Goal: Information Seeking & Learning: Find specific fact

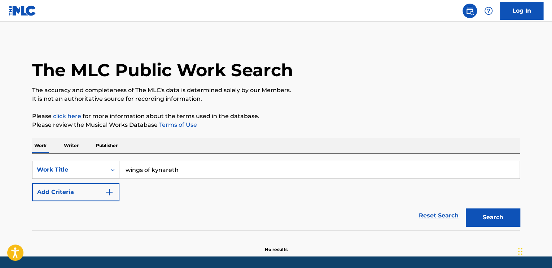
type input "wings of kynareth"
click at [466, 208] on button "Search" at bounding box center [493, 217] width 54 height 18
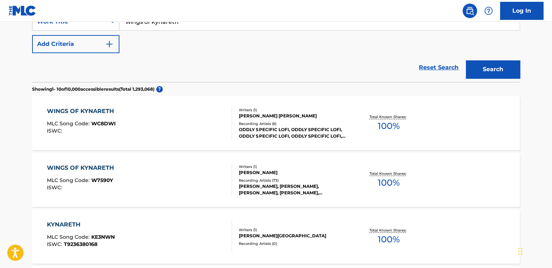
scroll to position [148, 0]
click at [150, 177] on div "WINGS OF KYNARETH MLC Song Code : W7590Y ISWC :" at bounding box center [139, 179] width 185 height 32
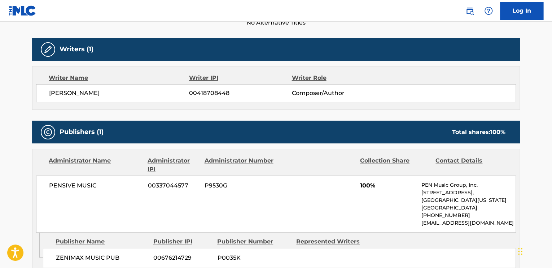
scroll to position [217, 0]
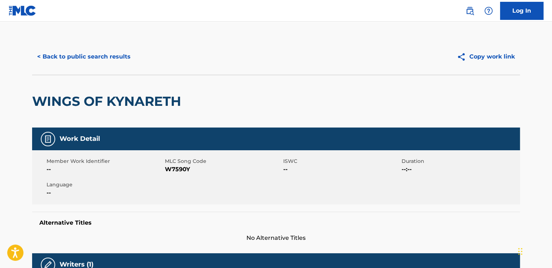
scroll to position [148, 0]
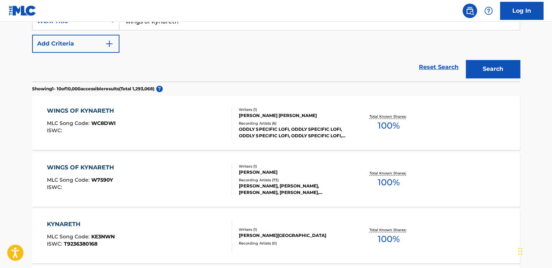
click at [228, 129] on div at bounding box center [229, 122] width 6 height 32
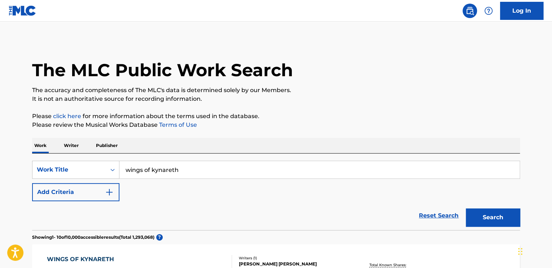
click at [181, 173] on input "wings of kynareth" at bounding box center [319, 169] width 400 height 17
type input "adventures of [PERSON_NAME]"
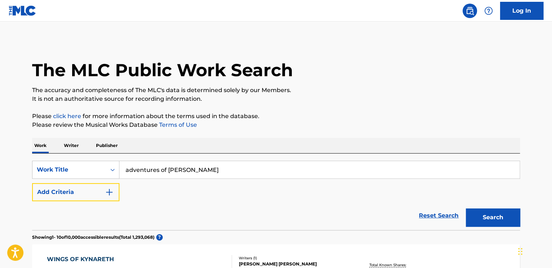
click at [32, 183] on button "Add Criteria" at bounding box center [75, 192] width 87 height 18
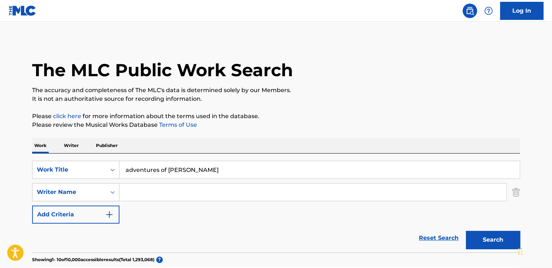
click at [172, 188] on input "Search Form" at bounding box center [312, 191] width 387 height 17
paste input "[PERSON_NAME] Scream"
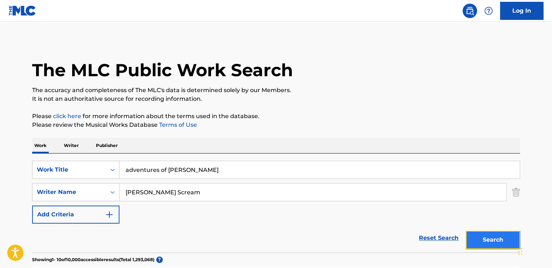
click at [484, 232] on button "Search" at bounding box center [493, 240] width 54 height 18
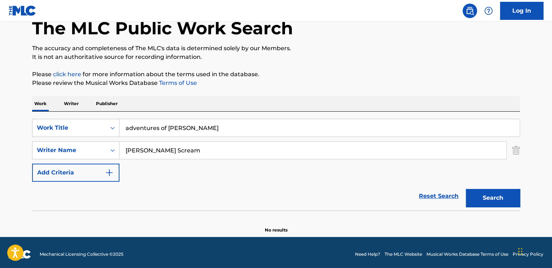
scroll to position [45, 0]
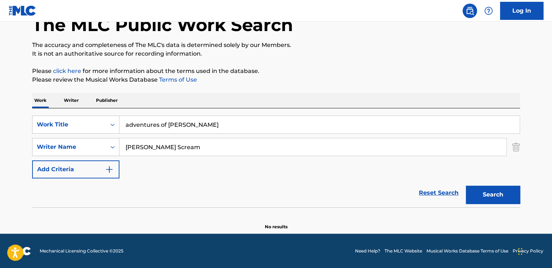
click at [138, 146] on input "[PERSON_NAME] Scream" at bounding box center [312, 146] width 387 height 17
type input "[PERSON_NAME] Scream"
click at [466, 185] on button "Search" at bounding box center [493, 194] width 54 height 18
click at [256, 127] on input "adventures of [PERSON_NAME]" at bounding box center [319, 124] width 400 height 17
click at [466, 185] on button "Search" at bounding box center [493, 194] width 54 height 18
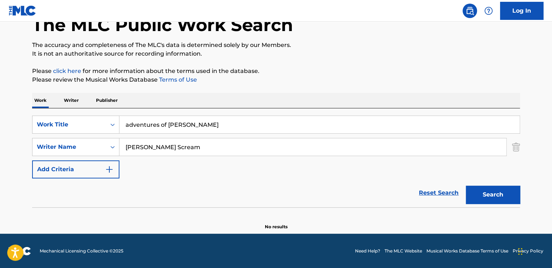
type input "adventures of [PERSON_NAME]"
click at [525, 142] on div "The MLC Public Work Search The accuracy and completeness of The MLC's data is d…" at bounding box center [275, 112] width 505 height 235
click at [516, 146] on img "Search Form" at bounding box center [516, 147] width 8 height 18
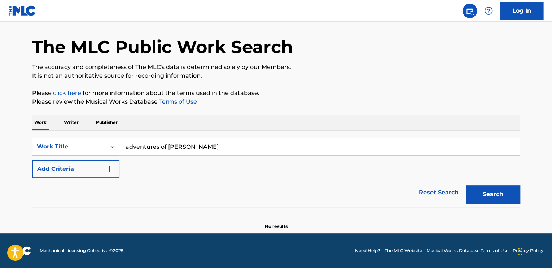
scroll to position [23, 0]
click at [499, 191] on button "Search" at bounding box center [493, 194] width 54 height 18
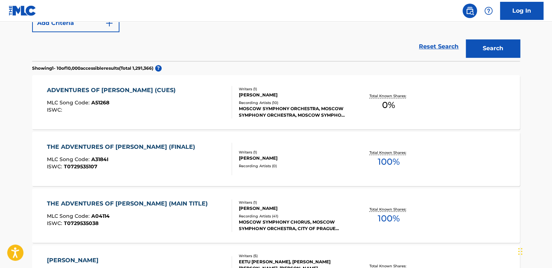
scroll to position [167, 0]
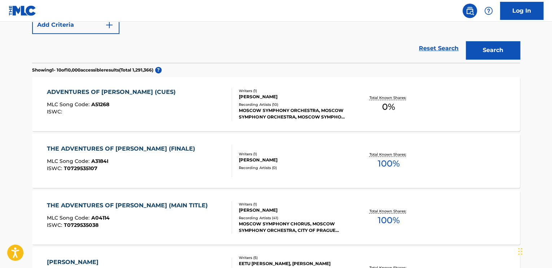
click at [186, 122] on div "ADVENTURES OF [PERSON_NAME] (CUES) MLC Song Code : A51268 ISWC : Writers ( 1 ) …" at bounding box center [276, 104] width 488 height 54
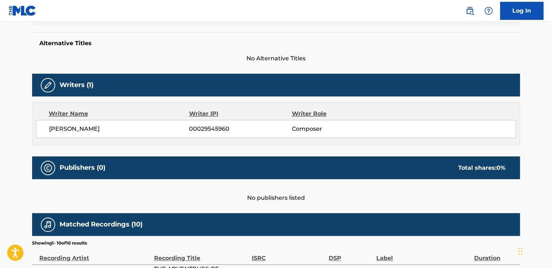
scroll to position [186, 0]
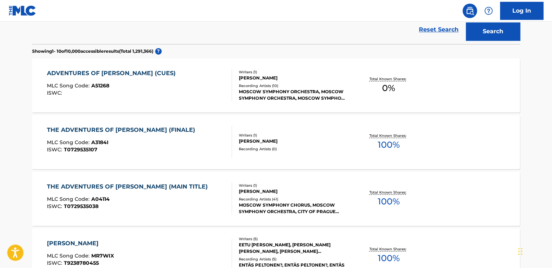
click at [185, 143] on div "MLC Song Code : A3184I" at bounding box center [123, 143] width 152 height 7
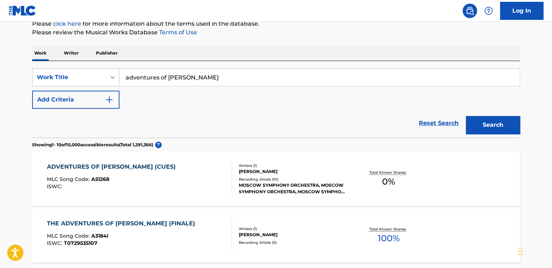
scroll to position [24, 0]
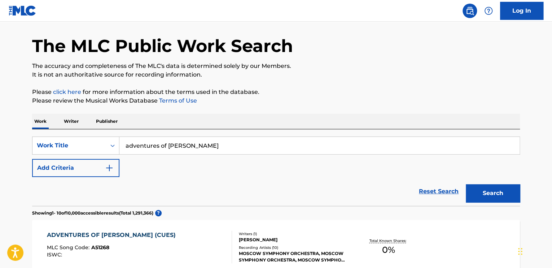
drag, startPoint x: 250, startPoint y: 158, endPoint x: 248, endPoint y: 150, distance: 8.6
click at [250, 151] on div "SearchWithCriteria41782adf-be19-4f5a-a7ec-b1bafbed9158 Work Title adventures of…" at bounding box center [276, 156] width 488 height 40
click at [242, 149] on input "adventures of [PERSON_NAME]" at bounding box center [319, 145] width 400 height 17
type input "montagem gritos talento"
click at [466, 184] on button "Search" at bounding box center [493, 193] width 54 height 18
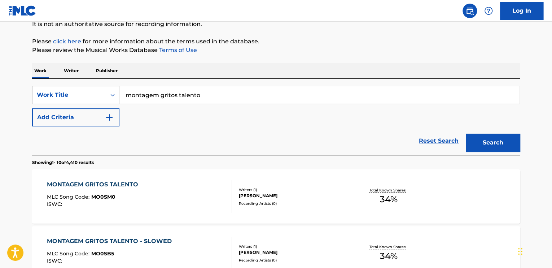
scroll to position [96, 0]
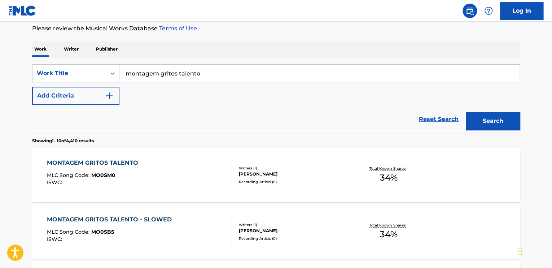
click at [200, 170] on div "MONTAGEM GRITOS TALENTO MLC Song Code : MO0SM0 ISWC :" at bounding box center [139, 174] width 185 height 32
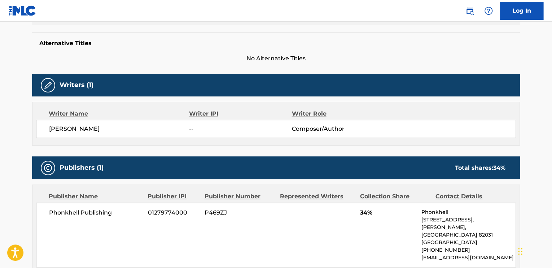
drag, startPoint x: 235, startPoint y: 143, endPoint x: 237, endPoint y: 139, distance: 4.4
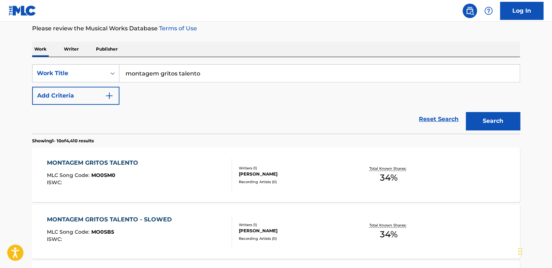
click at [260, 79] on input "montagem gritos talento" at bounding box center [319, 73] width 400 height 17
click at [219, 78] on input "montagem gritos talento" at bounding box center [319, 73] width 400 height 17
type input "manner"
click at [32, 87] on button "Add Criteria" at bounding box center [75, 96] width 87 height 18
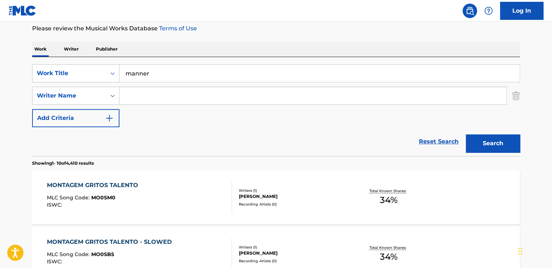
click at [214, 95] on input "Search Form" at bounding box center [312, 95] width 387 height 17
click at [466, 134] on button "Search" at bounding box center [493, 143] width 54 height 18
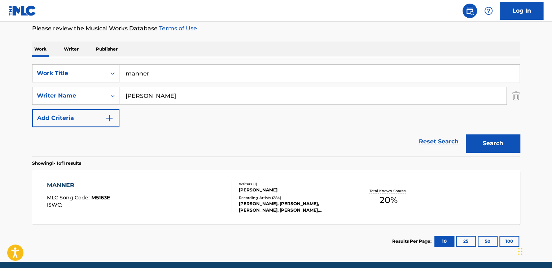
click at [222, 94] on input "[PERSON_NAME]" at bounding box center [312, 95] width 387 height 17
click at [466, 134] on button "Search" at bounding box center [493, 143] width 54 height 18
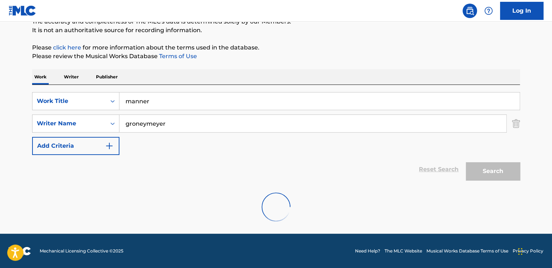
scroll to position [45, 0]
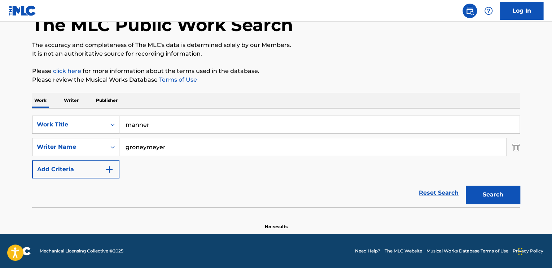
click at [144, 147] on input "groneymeyer" at bounding box center [312, 146] width 387 height 17
click at [162, 148] on input "groneymeyer" at bounding box center [312, 146] width 387 height 17
paste input "Gronemeyer"
type input "Gronemeyer"
click at [466, 185] on button "Search" at bounding box center [493, 194] width 54 height 18
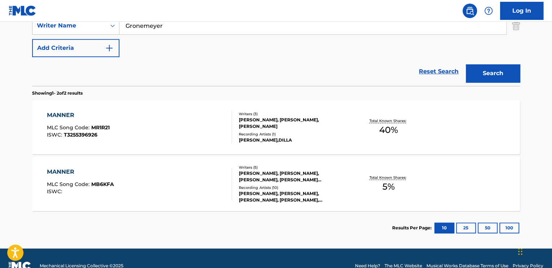
scroll to position [169, 0]
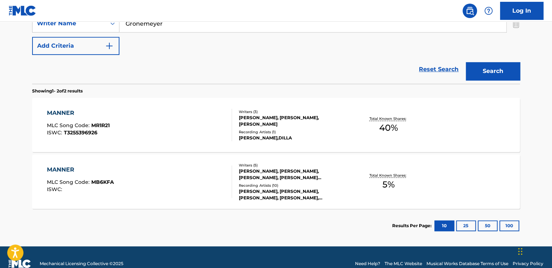
click at [189, 138] on div "MANNER MLC Song Code : MR1R21 ISWC : T3255396926" at bounding box center [139, 125] width 185 height 32
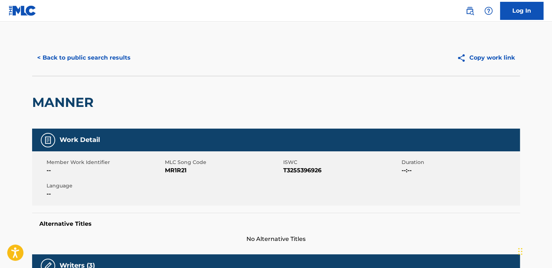
scroll to position [140, 0]
